Goal: Information Seeking & Learning: Learn about a topic

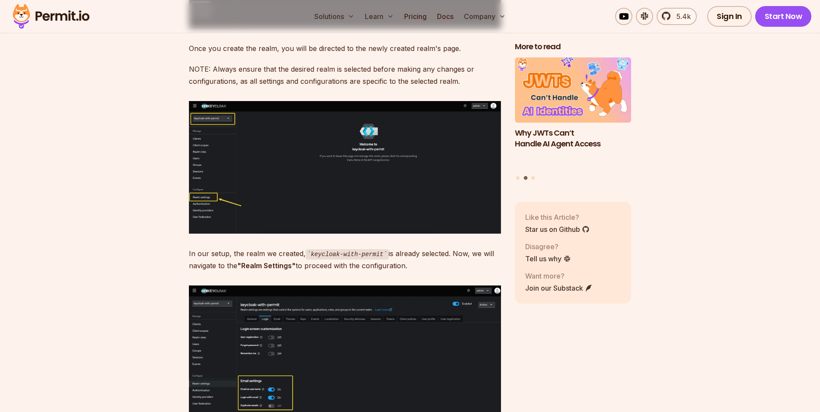
scroll to position [2854, 0]
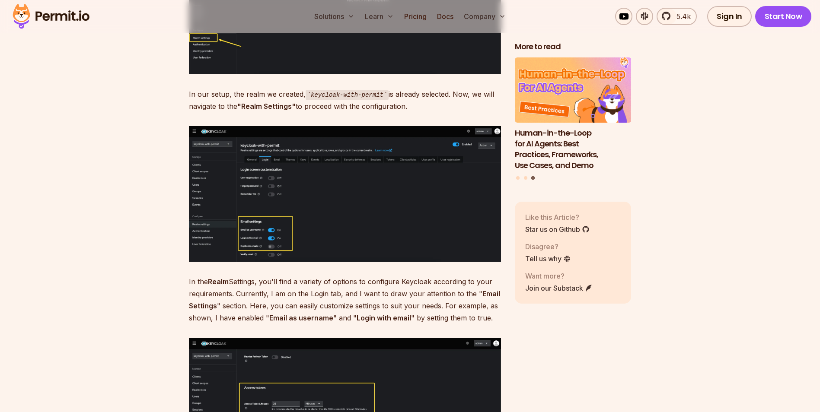
click at [289, 211] on img at bounding box center [345, 193] width 312 height 135
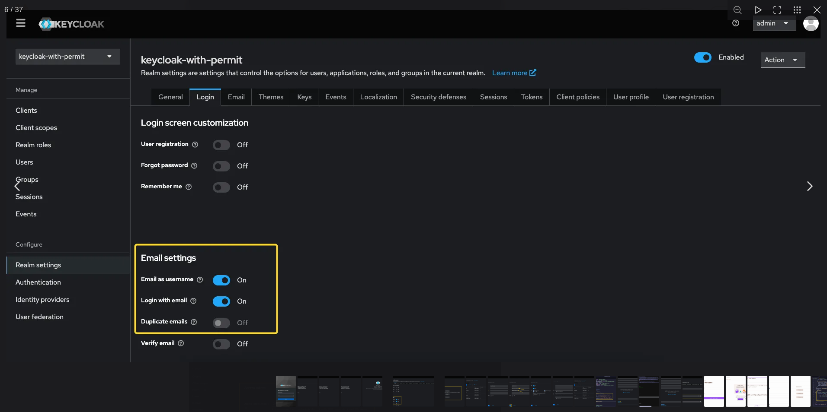
click at [190, 395] on div "You can close this modal content with the ESC key" at bounding box center [413, 393] width 827 height 40
click at [817, 10] on button "You can close this modal content with the ESC key" at bounding box center [817, 10] width 20 height 20
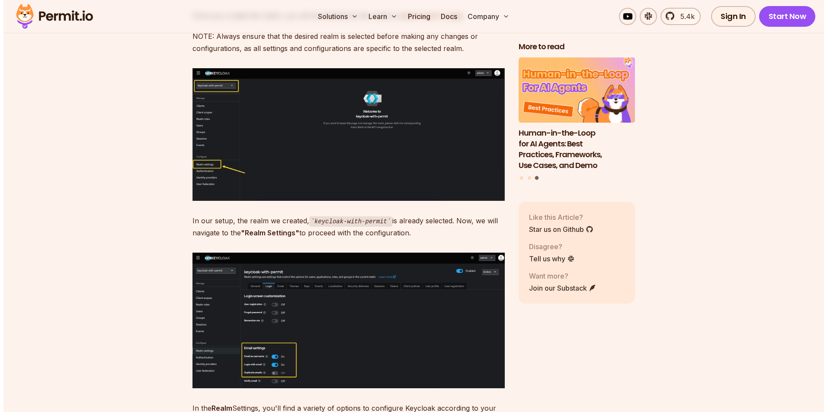
scroll to position [2724, 0]
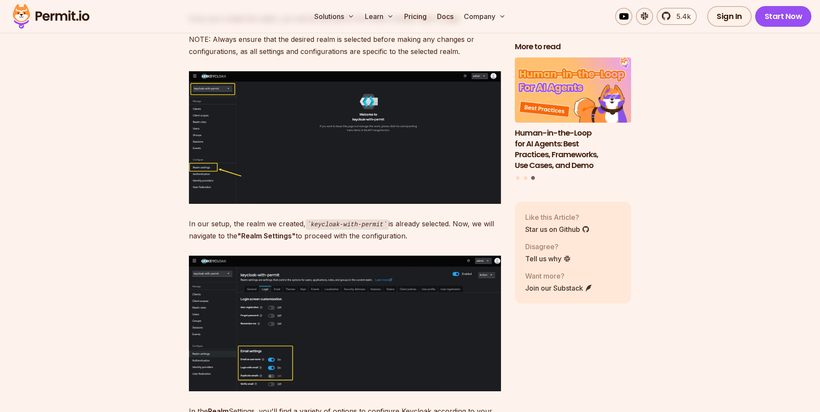
click at [299, 101] on img at bounding box center [345, 137] width 312 height 133
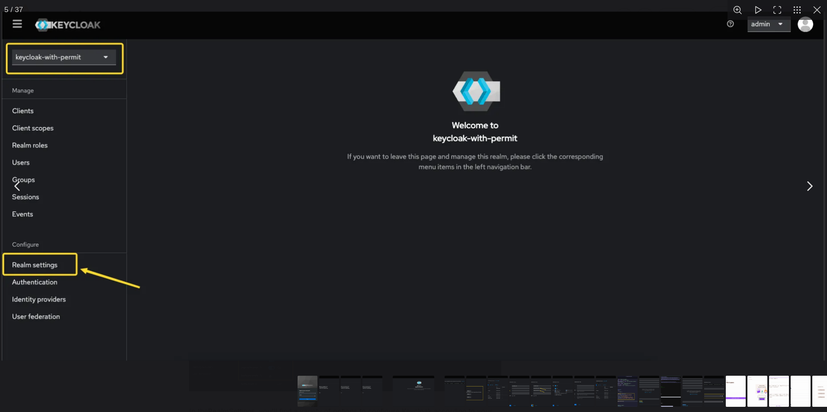
click at [200, 389] on div "You can close this modal content with the ESC key" at bounding box center [413, 393] width 827 height 40
click at [817, 14] on button "You can close this modal content with the ESC key" at bounding box center [817, 10] width 20 height 20
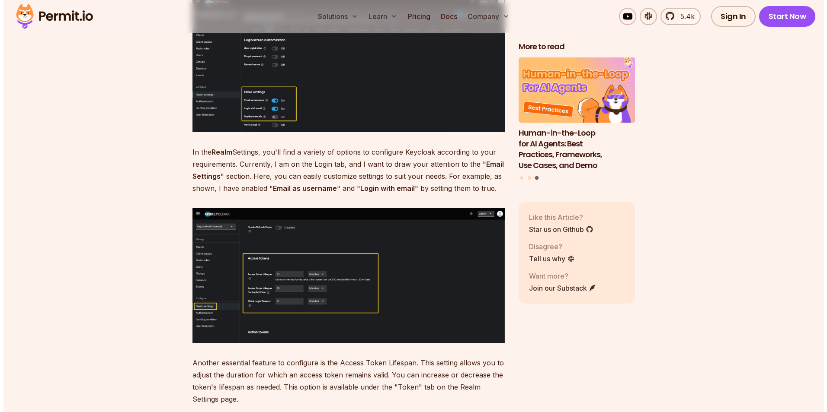
scroll to position [3156, 0]
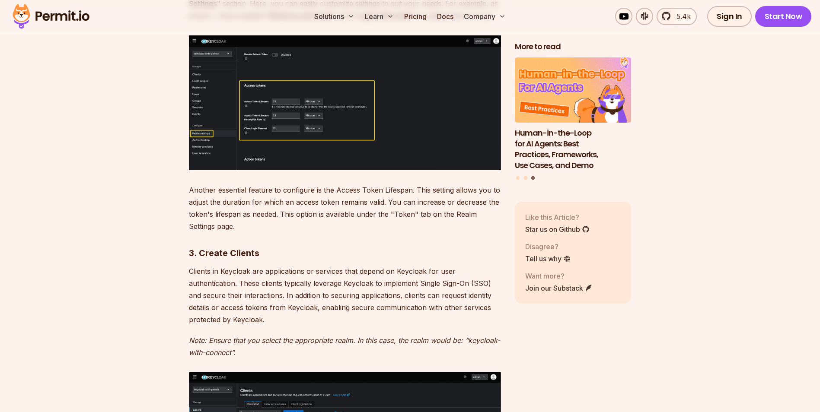
click at [262, 98] on img at bounding box center [345, 102] width 312 height 135
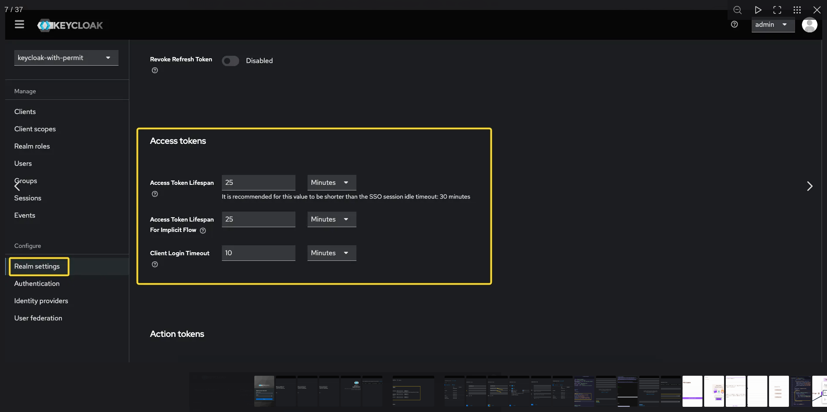
click at [814, 5] on button "You can close this modal content with the ESC key" at bounding box center [817, 10] width 20 height 20
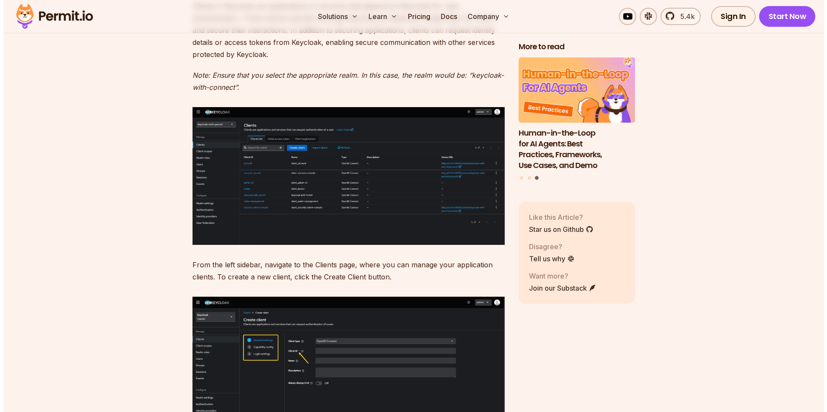
scroll to position [3632, 0]
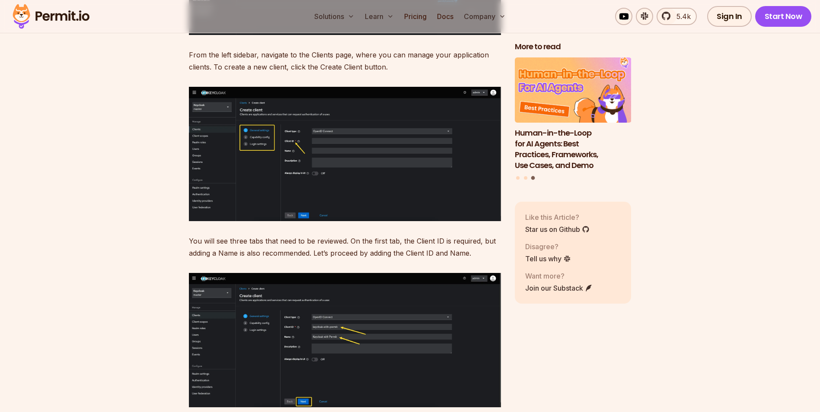
click at [319, 116] on img at bounding box center [345, 154] width 312 height 135
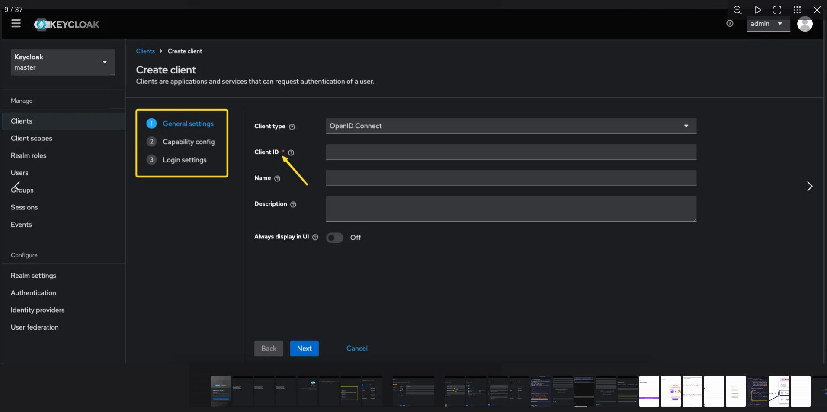
click at [820, 7] on button "You can close this modal content with the ESC key" at bounding box center [817, 10] width 20 height 20
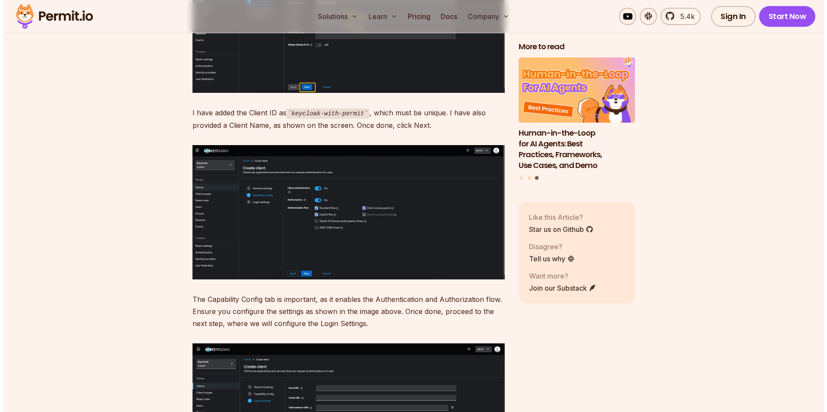
scroll to position [4064, 0]
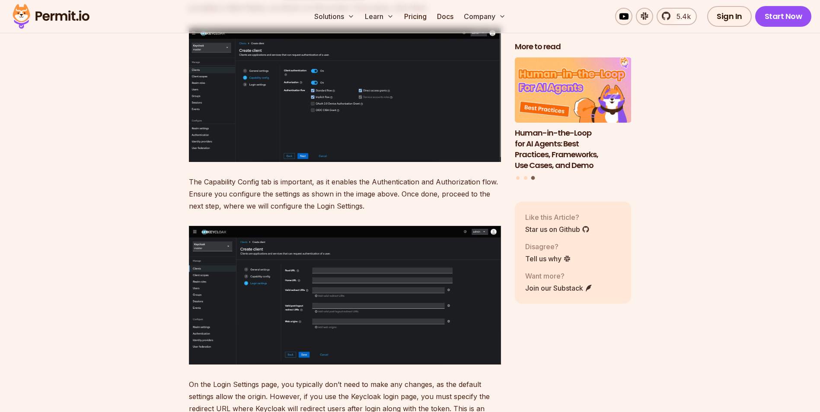
click at [355, 121] on img at bounding box center [345, 95] width 312 height 134
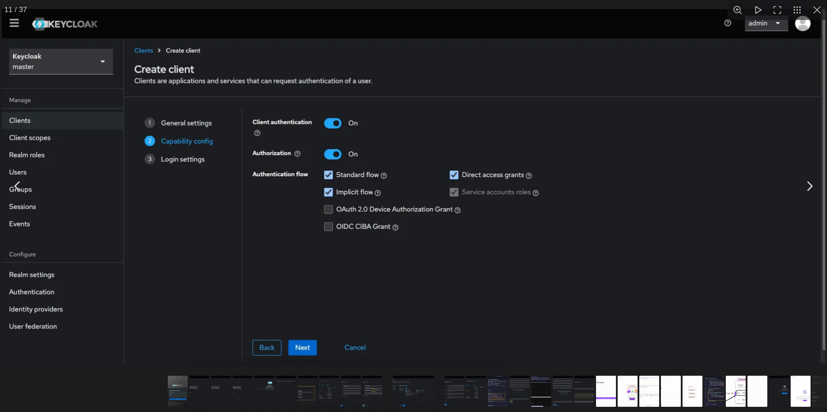
click at [820, 8] on button "You can close this modal content with the ESC key" at bounding box center [817, 10] width 20 height 20
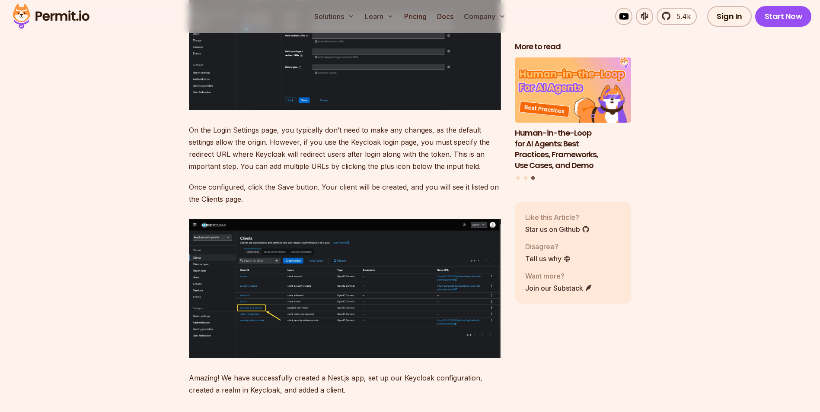
scroll to position [4324, 0]
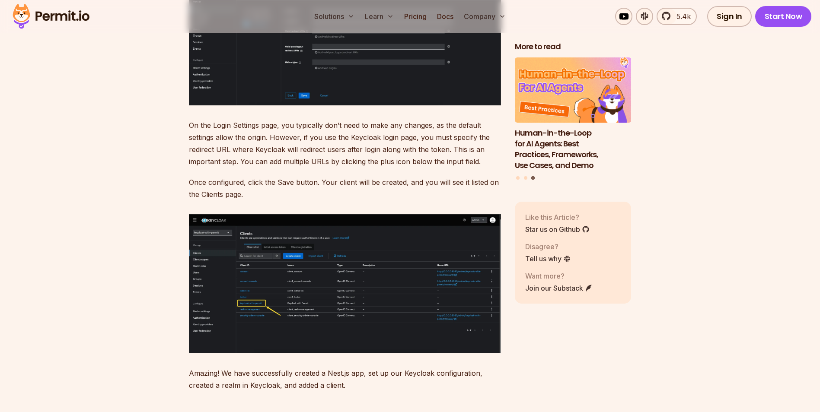
click at [367, 84] on img at bounding box center [345, 36] width 312 height 139
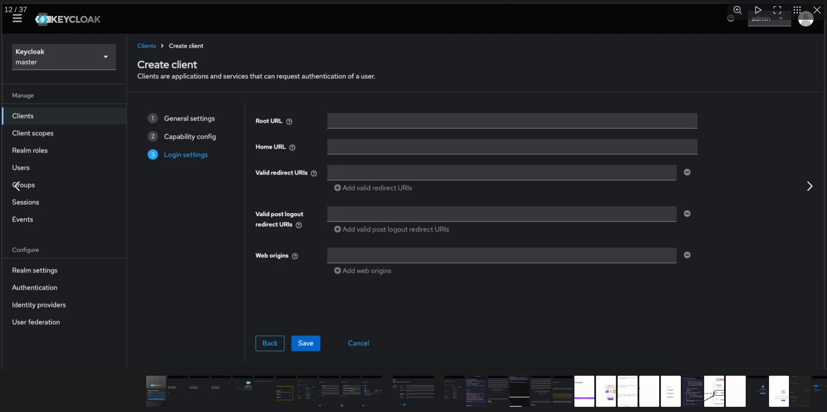
click at [814, 7] on button "You can close this modal content with the ESC key" at bounding box center [817, 10] width 20 height 20
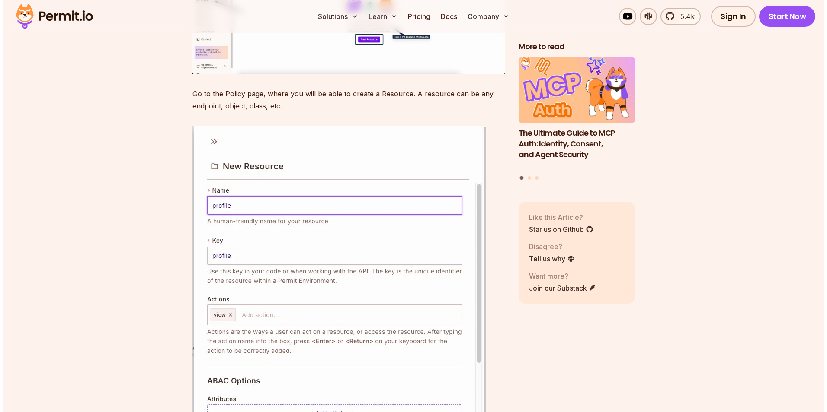
scroll to position [6658, 0]
click at [405, 73] on img at bounding box center [345, 3] width 312 height 139
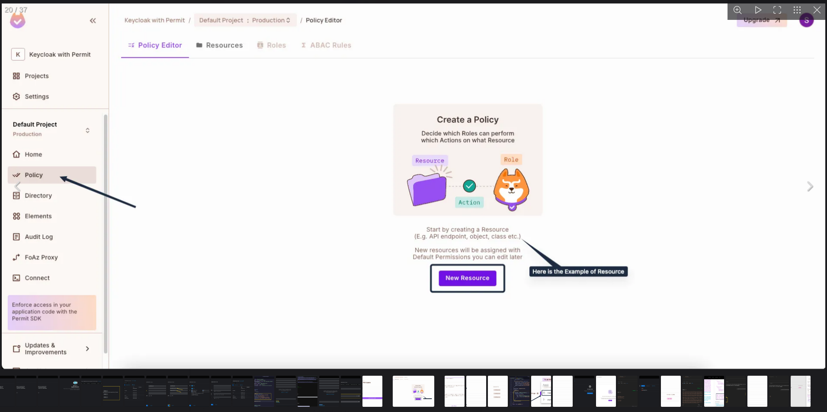
click at [819, 13] on button "You can close this modal content with the ESC key" at bounding box center [817, 10] width 20 height 20
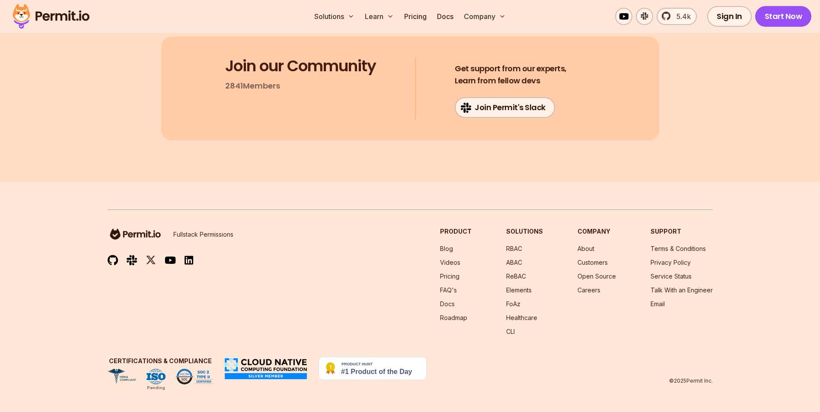
scroll to position [14138, 0]
